Goal: Navigation & Orientation: Find specific page/section

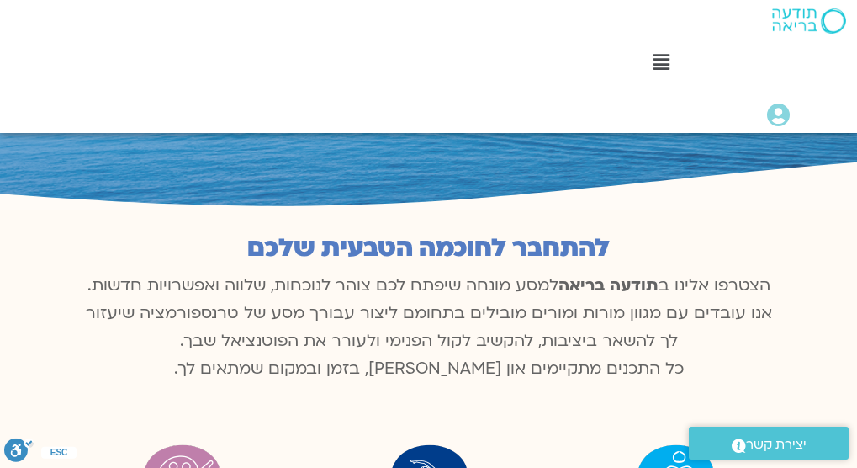
scroll to position [879, 0]
click at [499, 174] on link "התכניות שלי" at bounding box center [667, 193] width 363 height 39
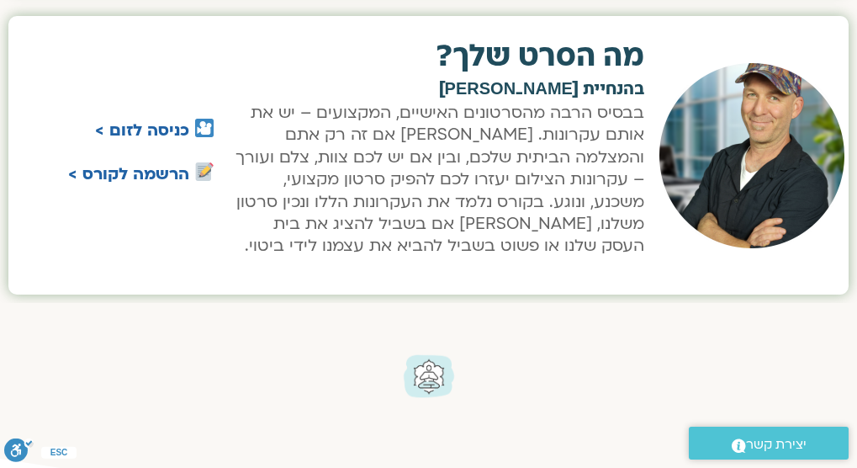
scroll to position [1649, 0]
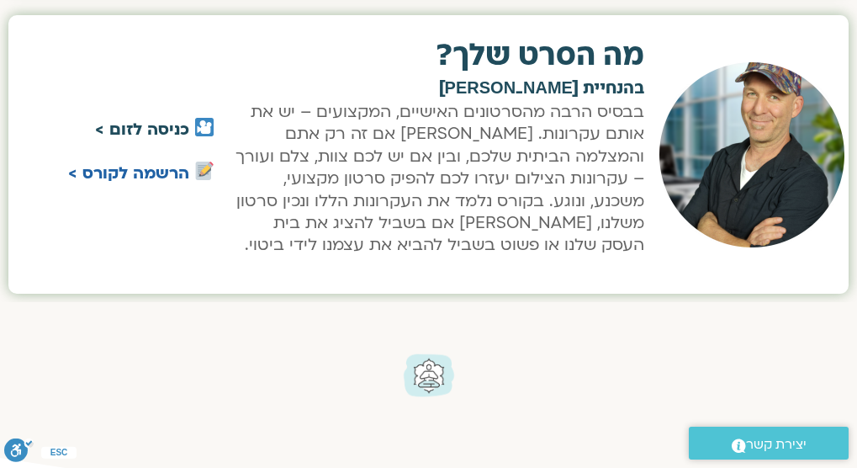
click at [164, 141] on link "כניסה לזום >" at bounding box center [142, 130] width 94 height 22
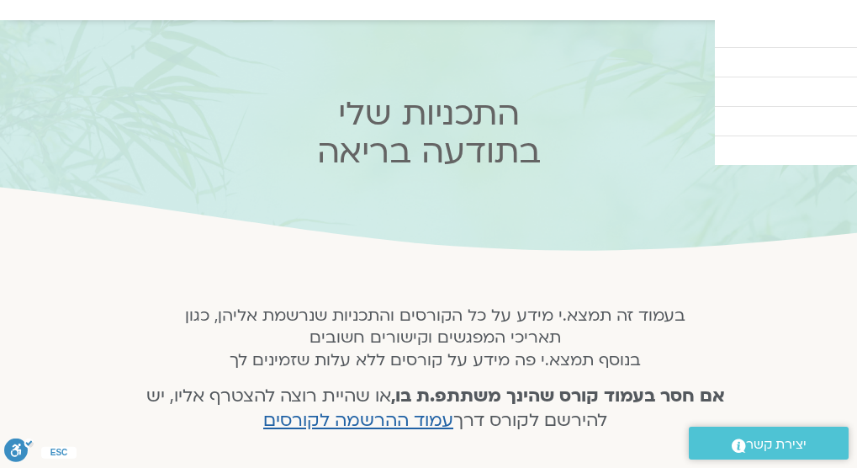
scroll to position [0, 0]
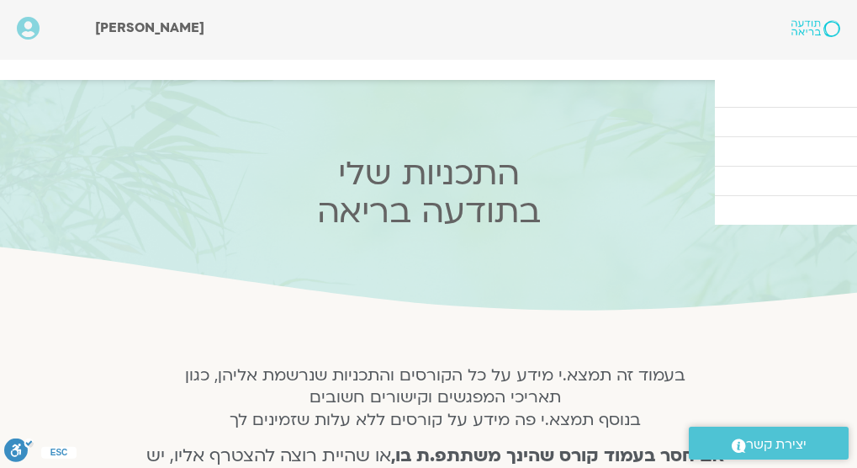
click at [0, 0] on link "קורסים ותכניות" at bounding box center [0, 0] width 0 height 0
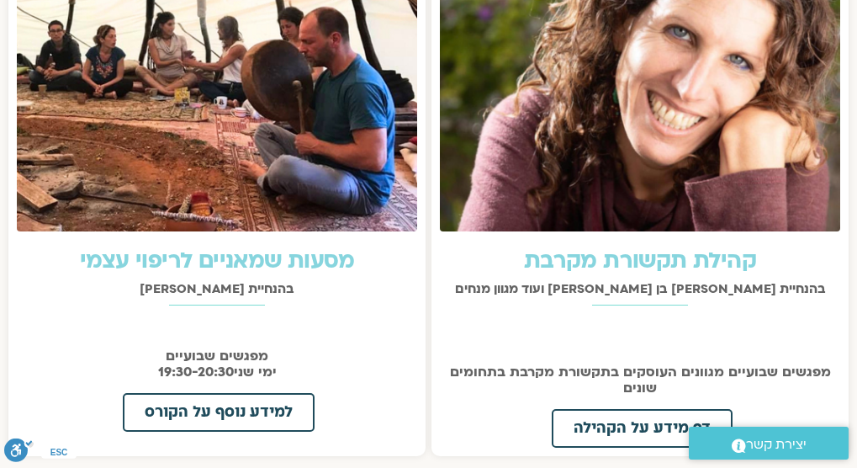
scroll to position [1885, 0]
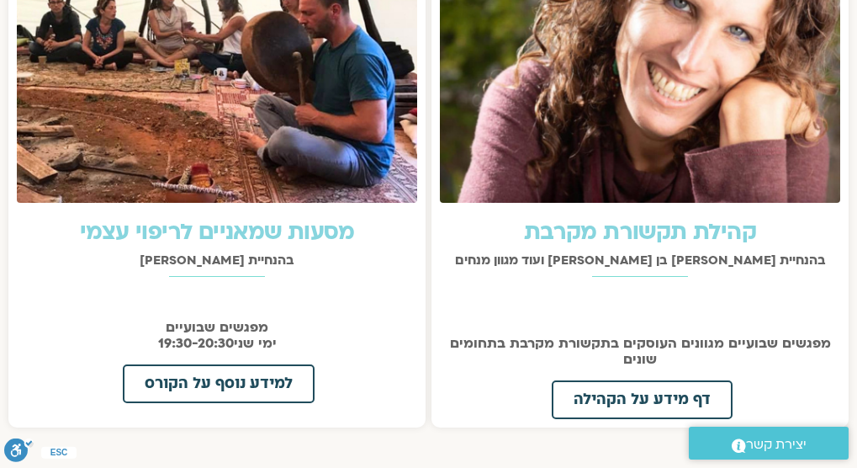
click at [680, 247] on link "קהילת תקשורת מקרבת" at bounding box center [640, 232] width 232 height 30
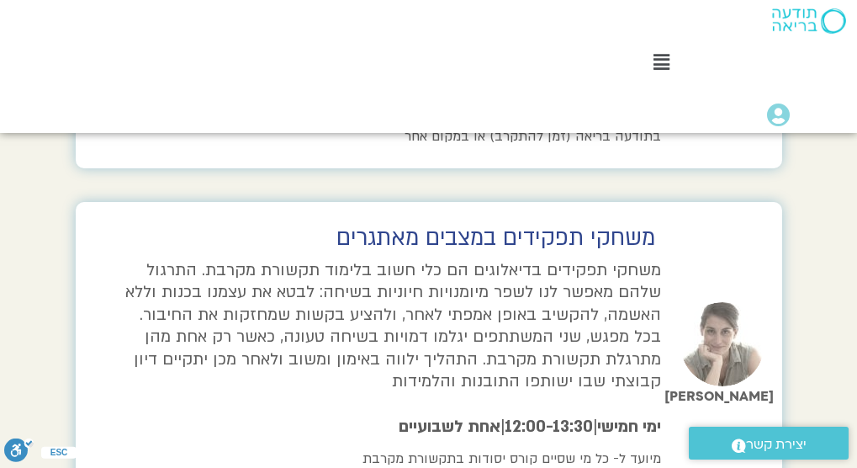
scroll to position [3871, 0]
